Goal: Use online tool/utility: Utilize a website feature to perform a specific function

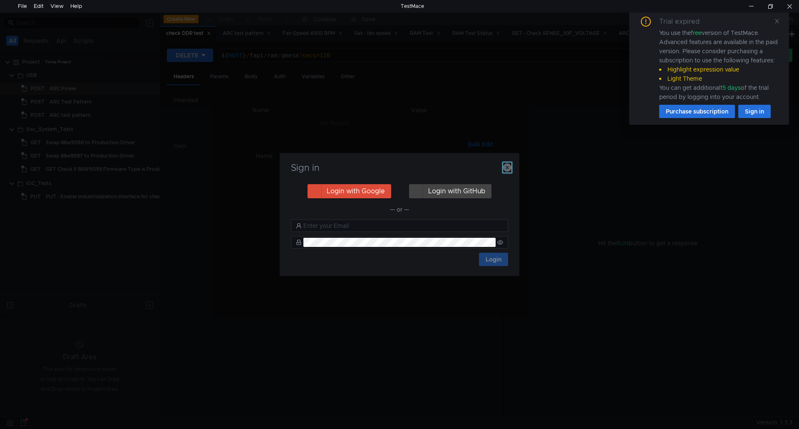
click at [509, 165] on icon "button" at bounding box center [507, 168] width 8 height 8
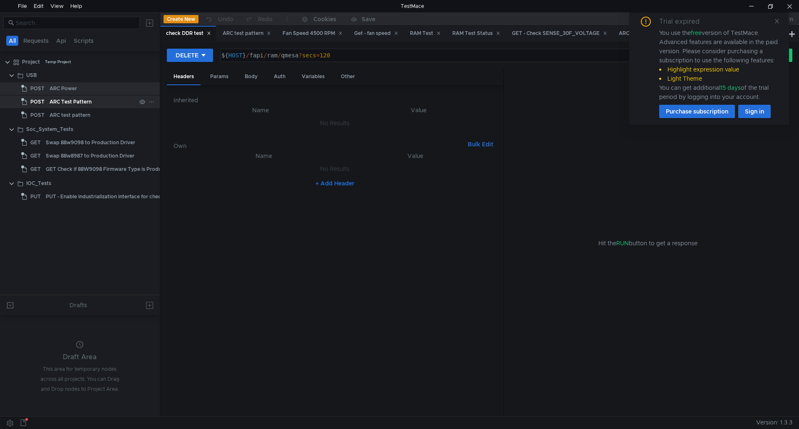
click at [87, 102] on div "ARC Test Pattern" at bounding box center [71, 102] width 42 height 12
click at [778, 22] on icon at bounding box center [777, 21] width 6 height 6
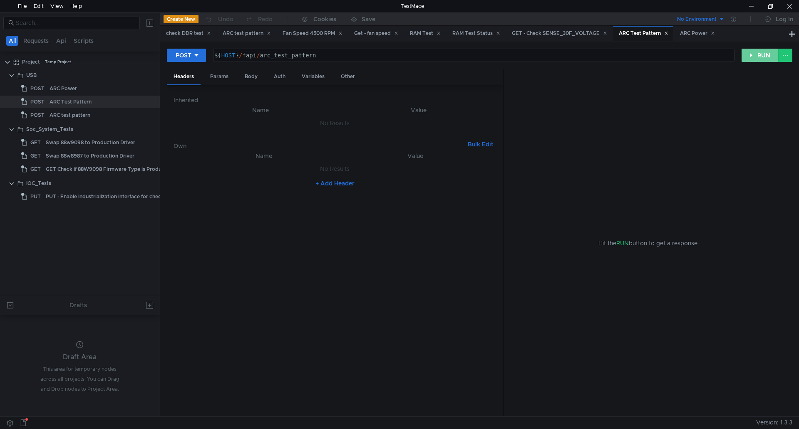
click at [753, 53] on button "RUN" at bounding box center [760, 55] width 37 height 13
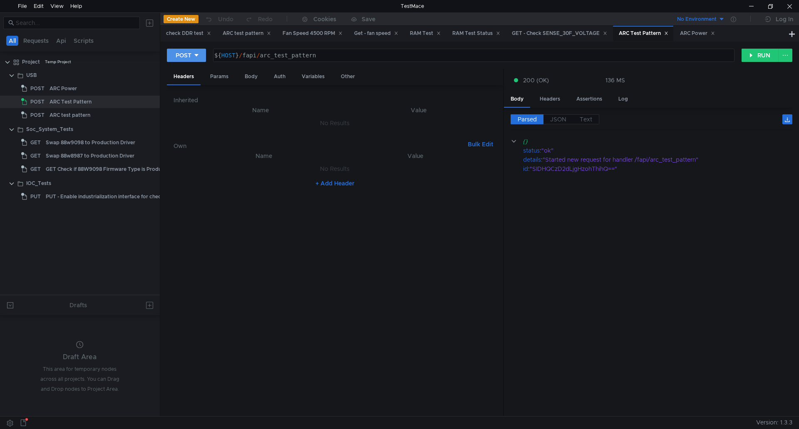
click at [182, 53] on div "POST" at bounding box center [184, 55] width 16 height 9
click at [204, 113] on li "DELETE" at bounding box center [186, 112] width 39 height 13
click at [756, 55] on button "RUN" at bounding box center [760, 55] width 37 height 13
click at [206, 60] on button "DELETE" at bounding box center [190, 55] width 46 height 13
click at [191, 85] on li "POST" at bounding box center [190, 85] width 46 height 13
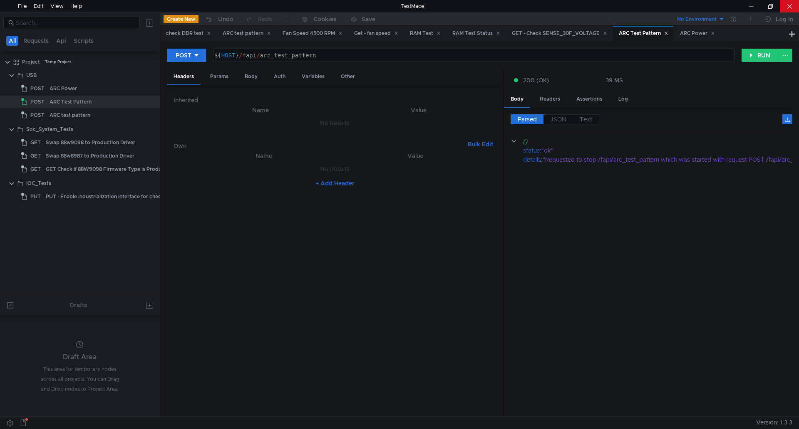
click at [789, 4] on div at bounding box center [789, 6] width 19 height 12
